Goal: Task Accomplishment & Management: Use online tool/utility

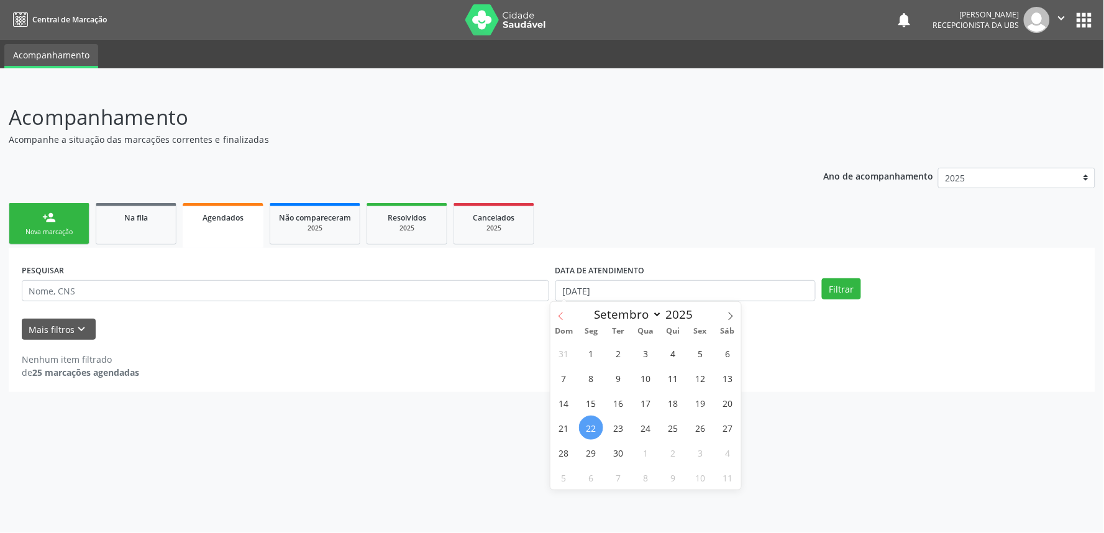
click at [564, 318] on icon at bounding box center [561, 316] width 9 height 9
select select "7"
click at [698, 357] on span "1" at bounding box center [700, 353] width 24 height 24
type input "[DATE]"
click at [733, 304] on span at bounding box center [730, 312] width 21 height 21
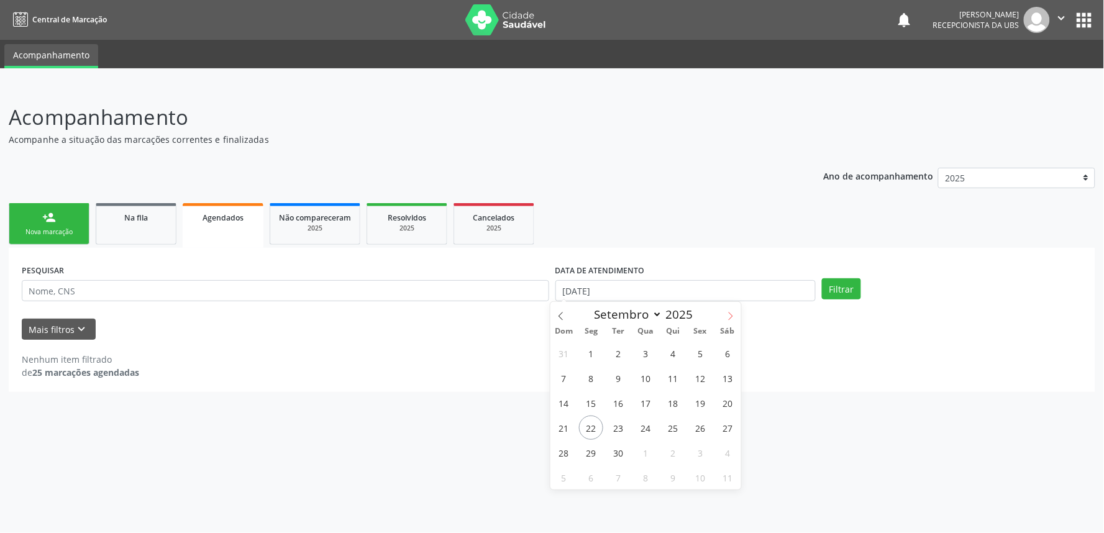
click at [733, 304] on span at bounding box center [730, 312] width 21 height 21
select select "9"
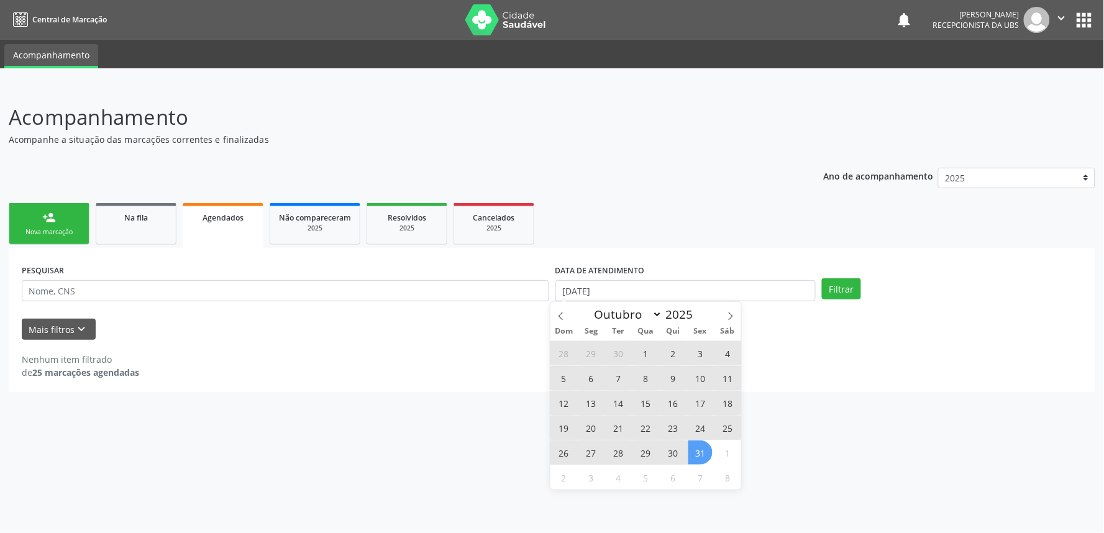
click at [694, 454] on span "31" at bounding box center [700, 453] width 24 height 24
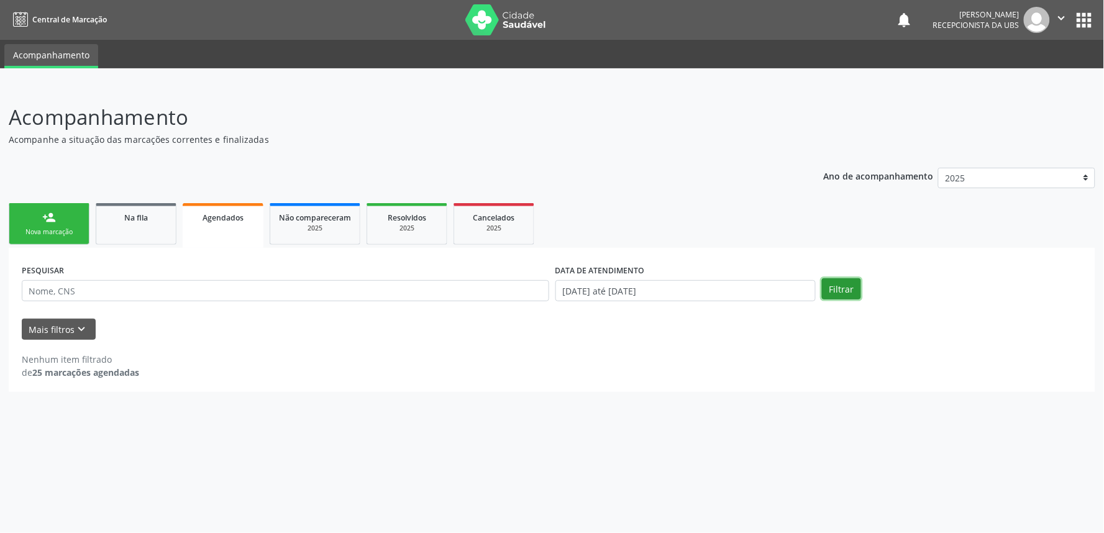
click at [849, 282] on button "Filtrar" at bounding box center [841, 288] width 39 height 21
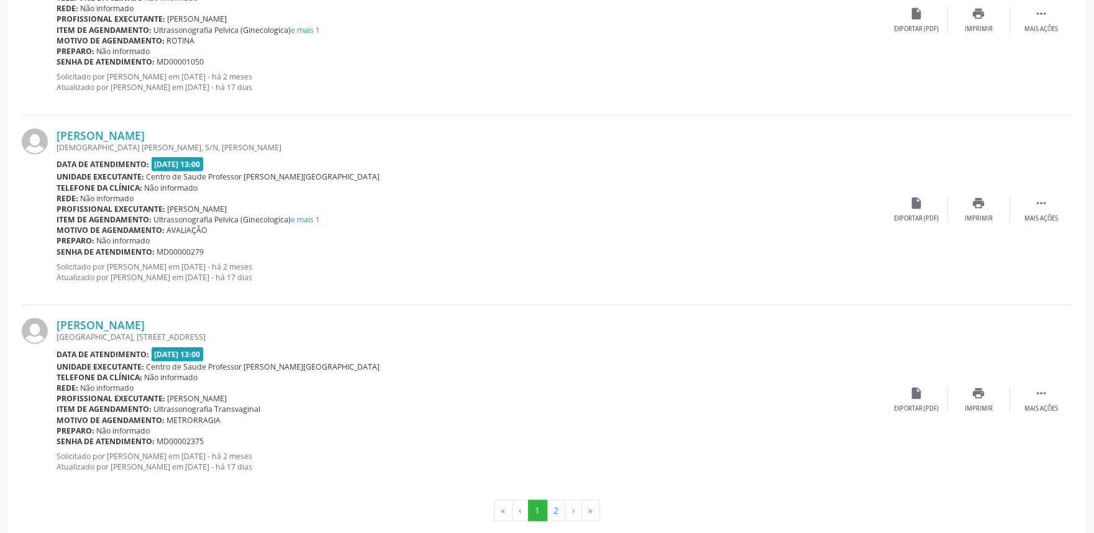
scroll to position [2748, 0]
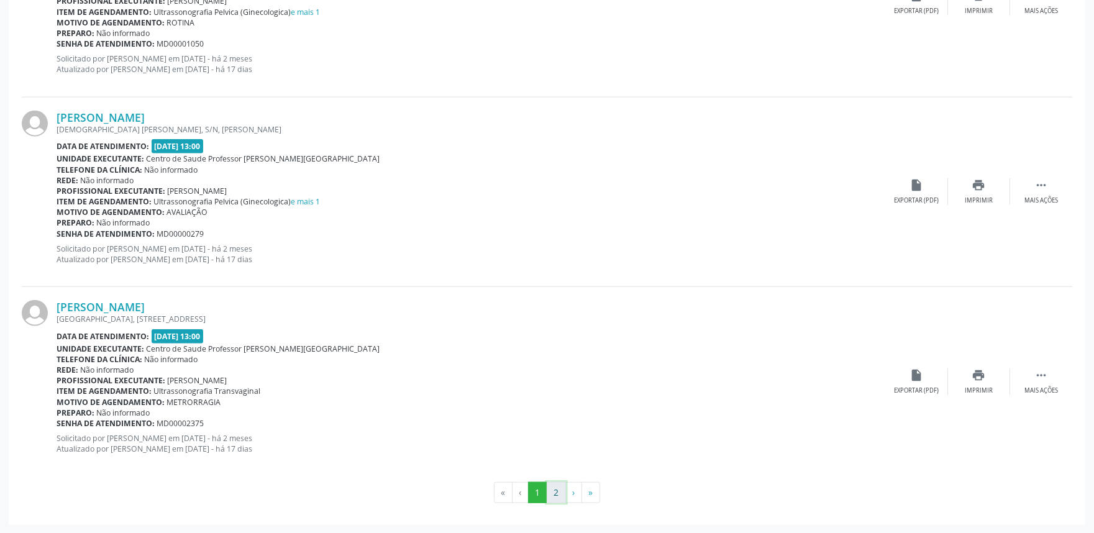
click at [560, 495] on button "2" at bounding box center [556, 492] width 19 height 21
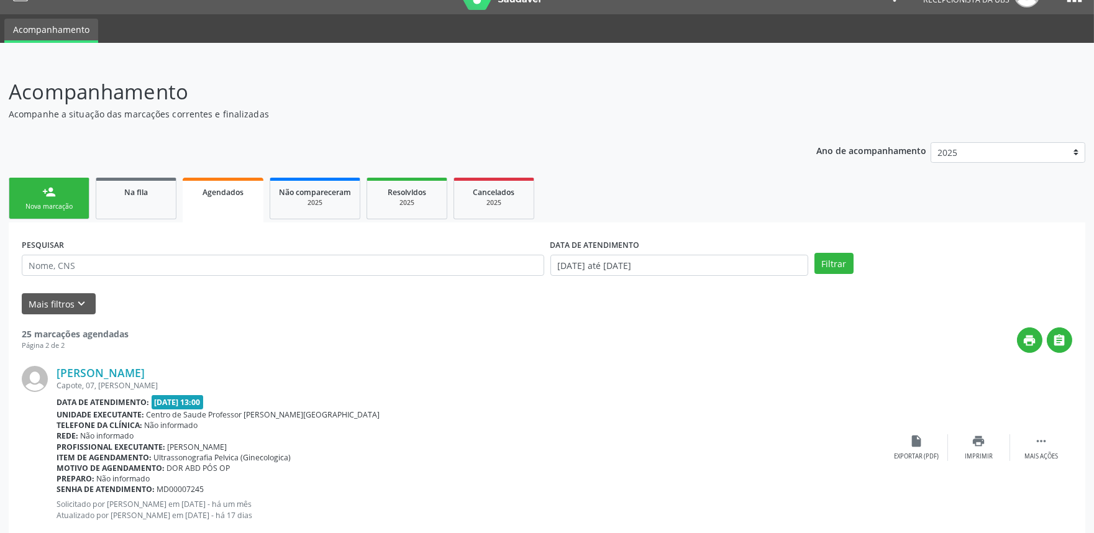
scroll to position [0, 0]
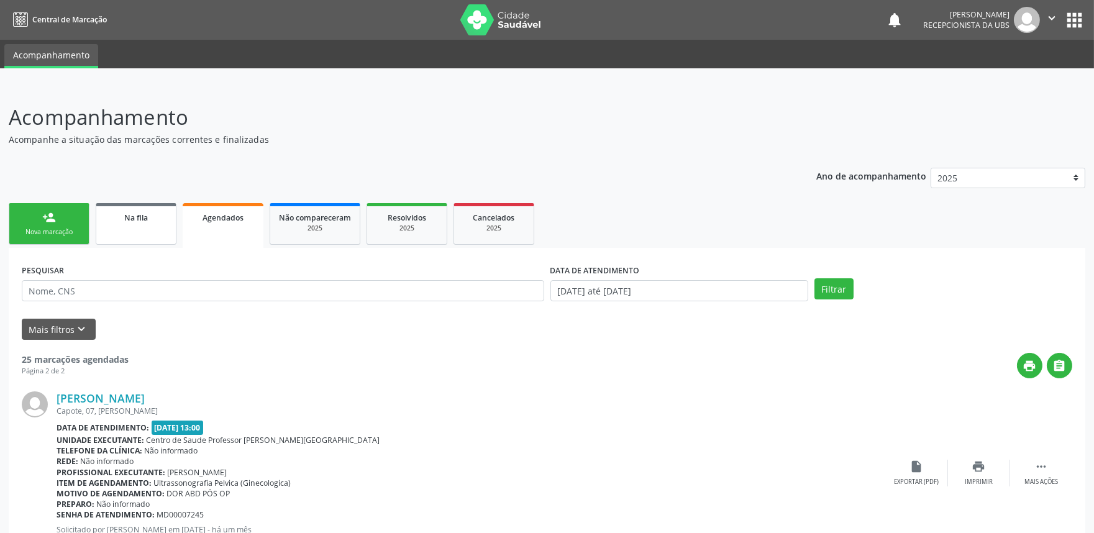
click at [122, 211] on div "Na fila" at bounding box center [136, 217] width 62 height 13
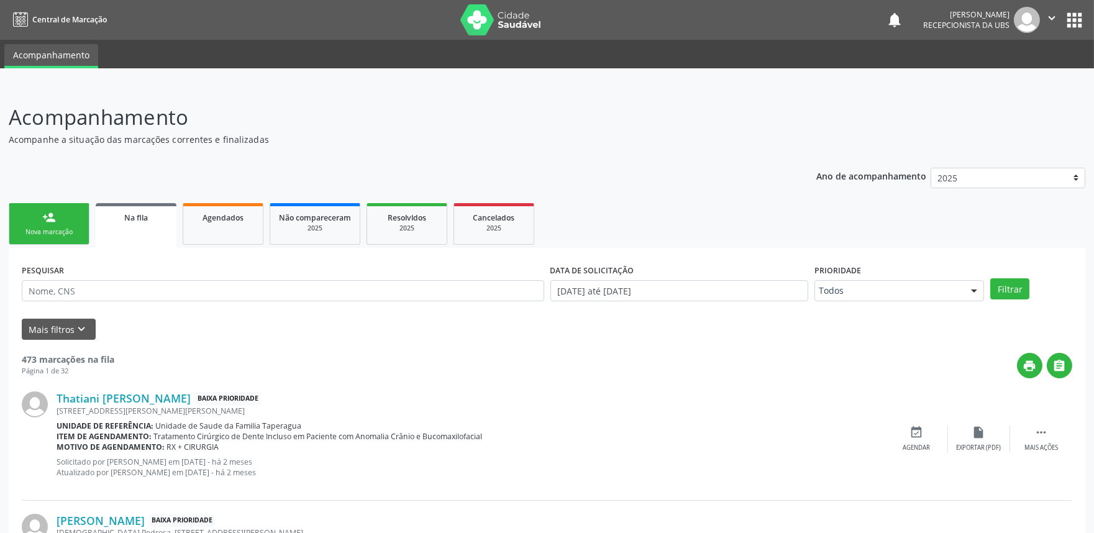
click at [47, 225] on link "person_add Nova marcação" at bounding box center [49, 224] width 81 height 42
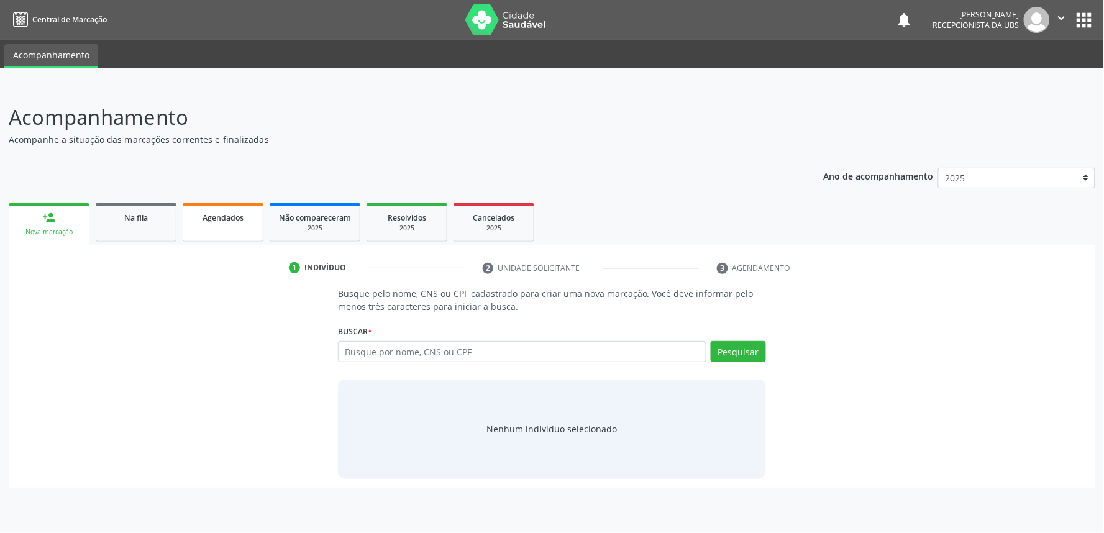
click at [212, 212] on span "Agendados" at bounding box center [223, 217] width 41 height 11
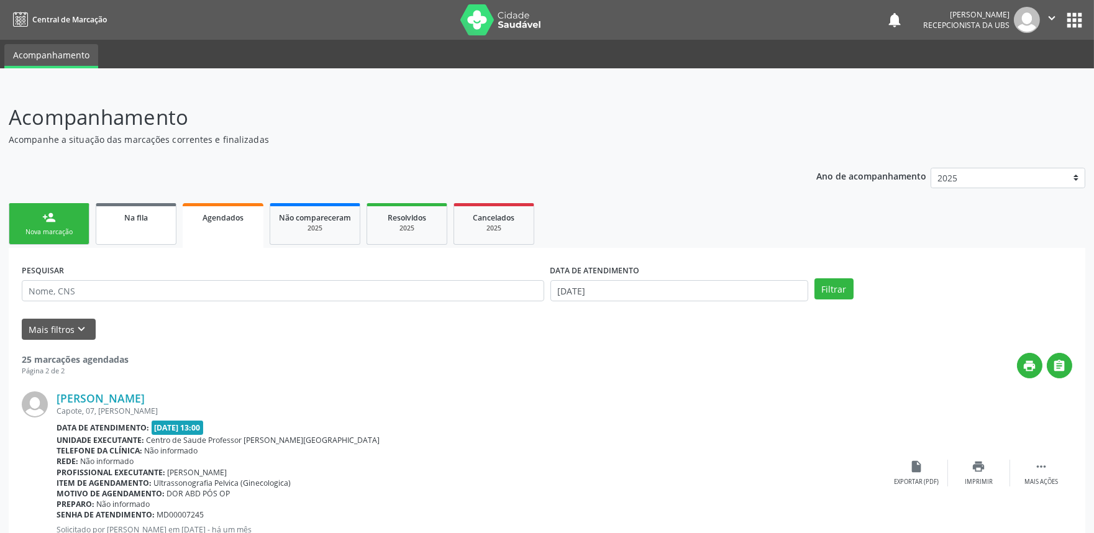
click at [141, 221] on div "Na fila" at bounding box center [136, 217] width 62 height 13
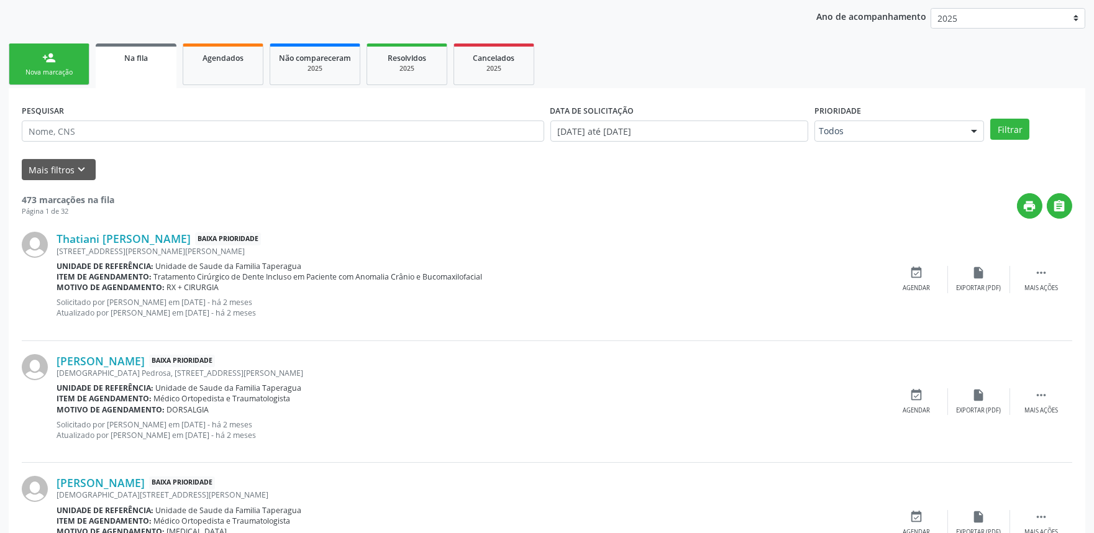
scroll to position [114, 0]
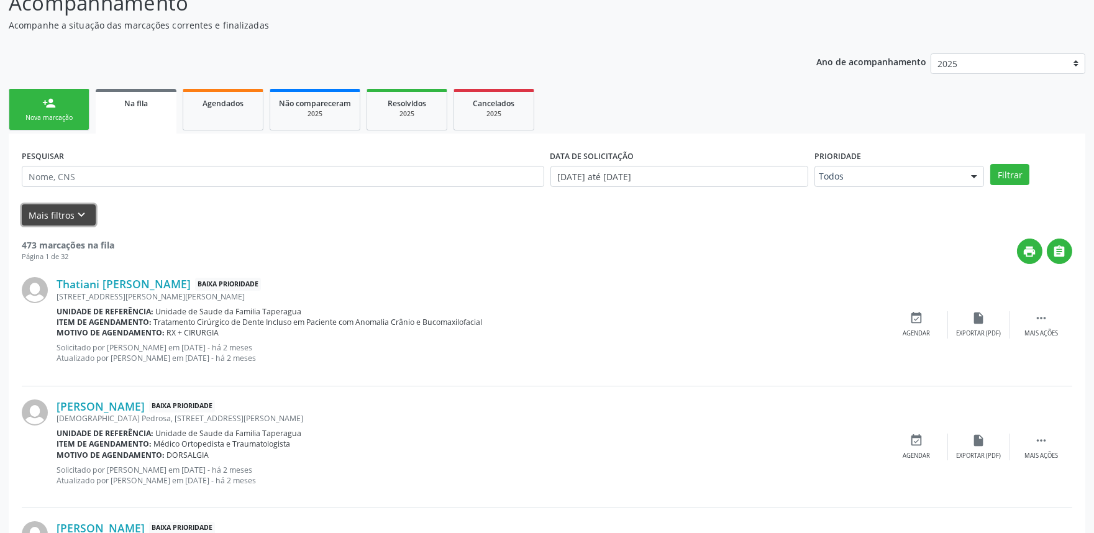
click at [82, 215] on icon "keyboard_arrow_down" at bounding box center [82, 215] width 14 height 14
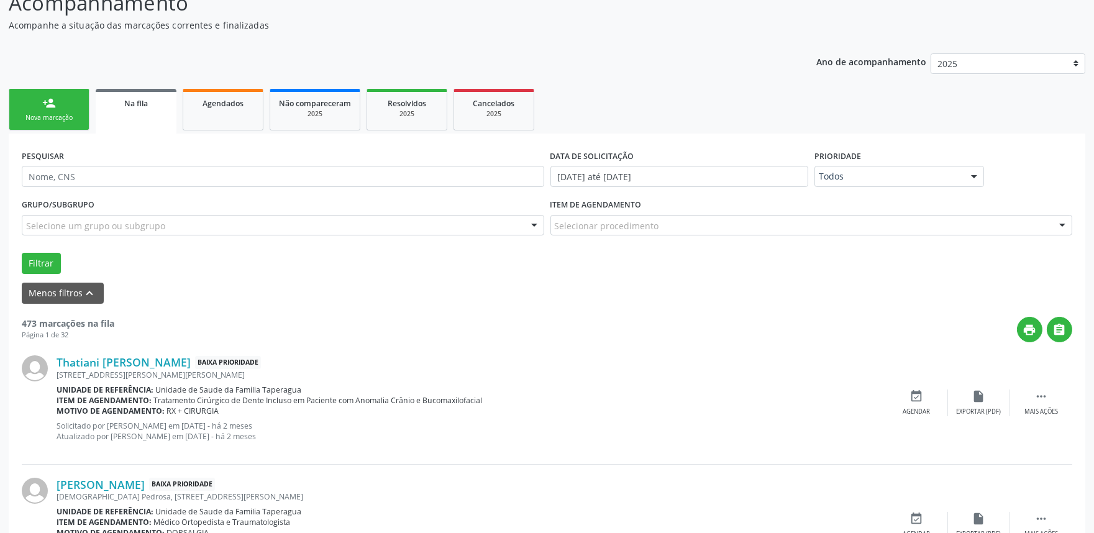
click at [680, 221] on div "Selecionar procedimento" at bounding box center [811, 225] width 523 height 21
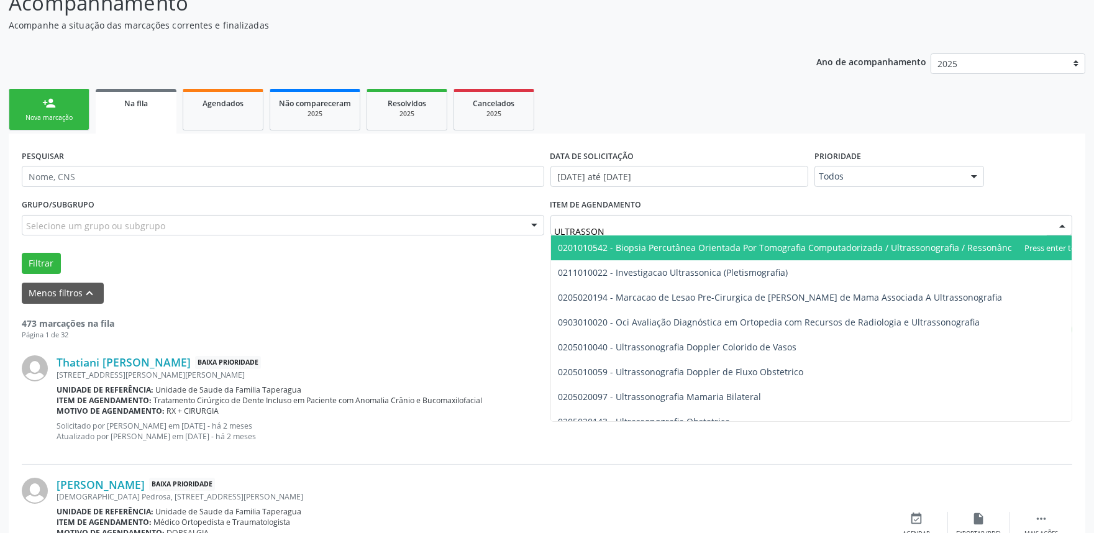
type input "ULTRASSONO"
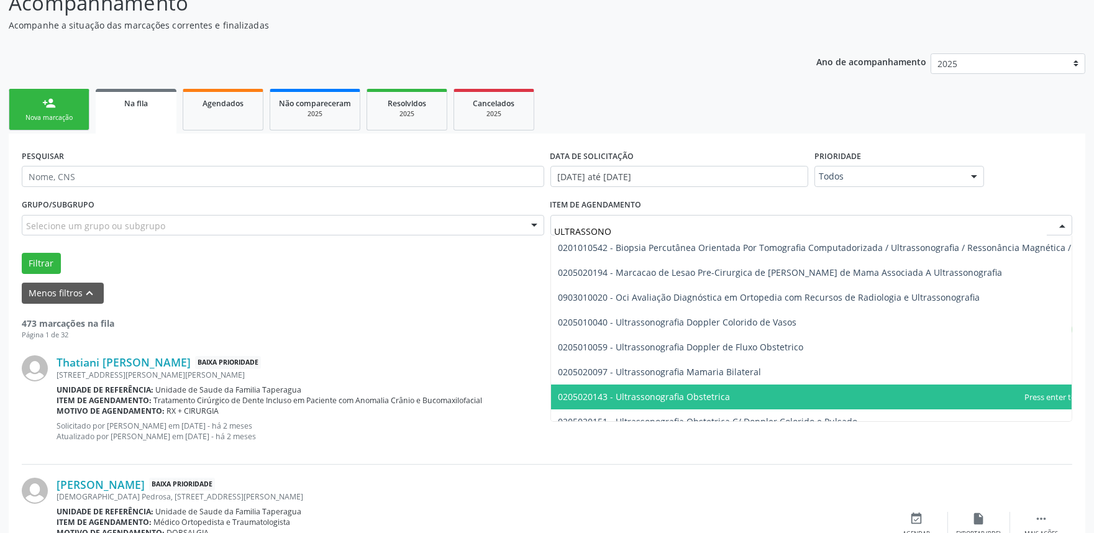
click at [684, 398] on span "0205020143 - Ultrassonografia Obstetrica" at bounding box center [645, 397] width 172 height 12
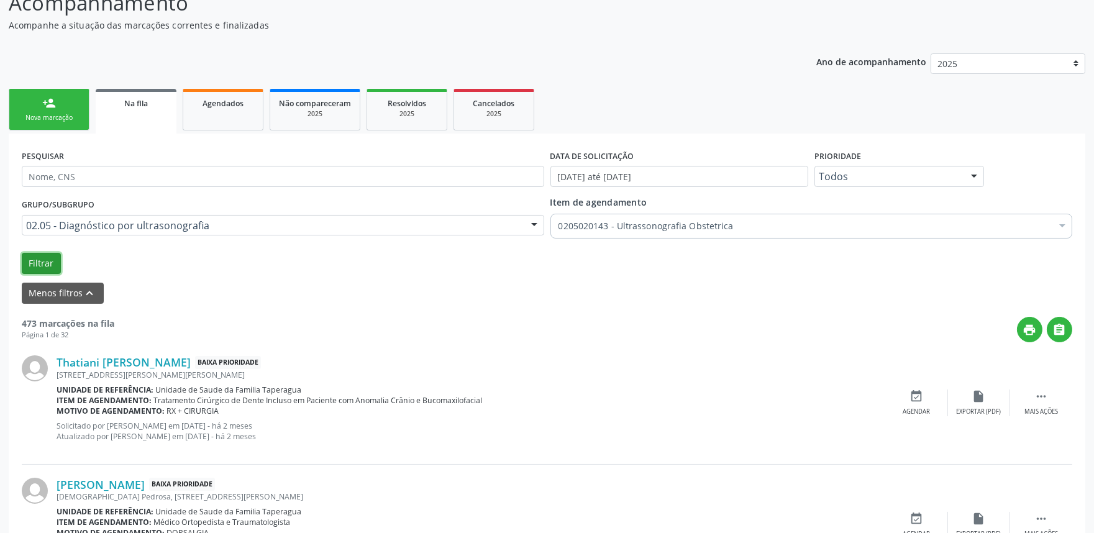
click at [34, 261] on button "Filtrar" at bounding box center [41, 263] width 39 height 21
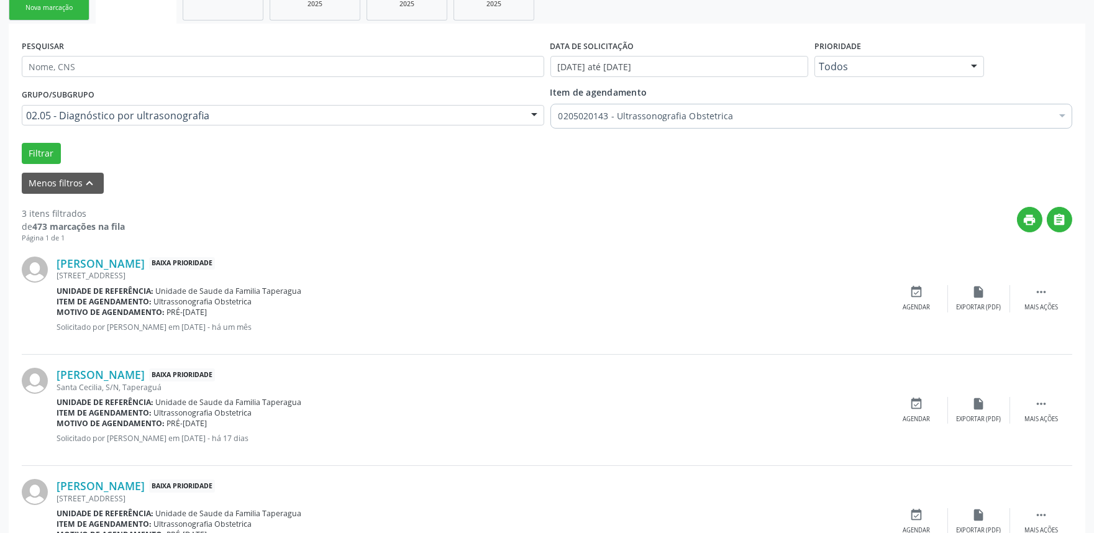
scroll to position [289, 0]
